Goal: Find specific page/section: Find specific page/section

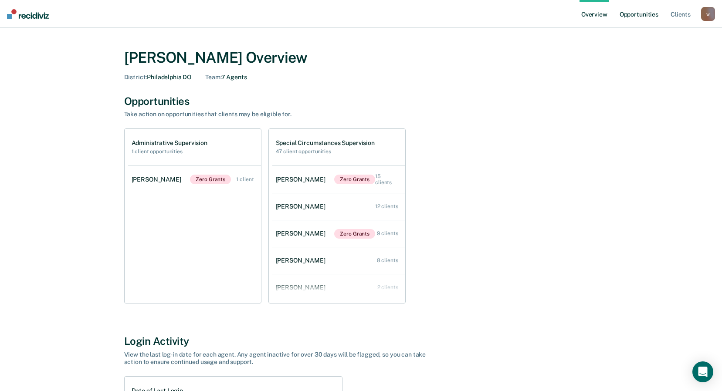
click at [635, 15] on link "Opportunities" at bounding box center [639, 14] width 42 height 28
